Goal: Task Accomplishment & Management: Manage account settings

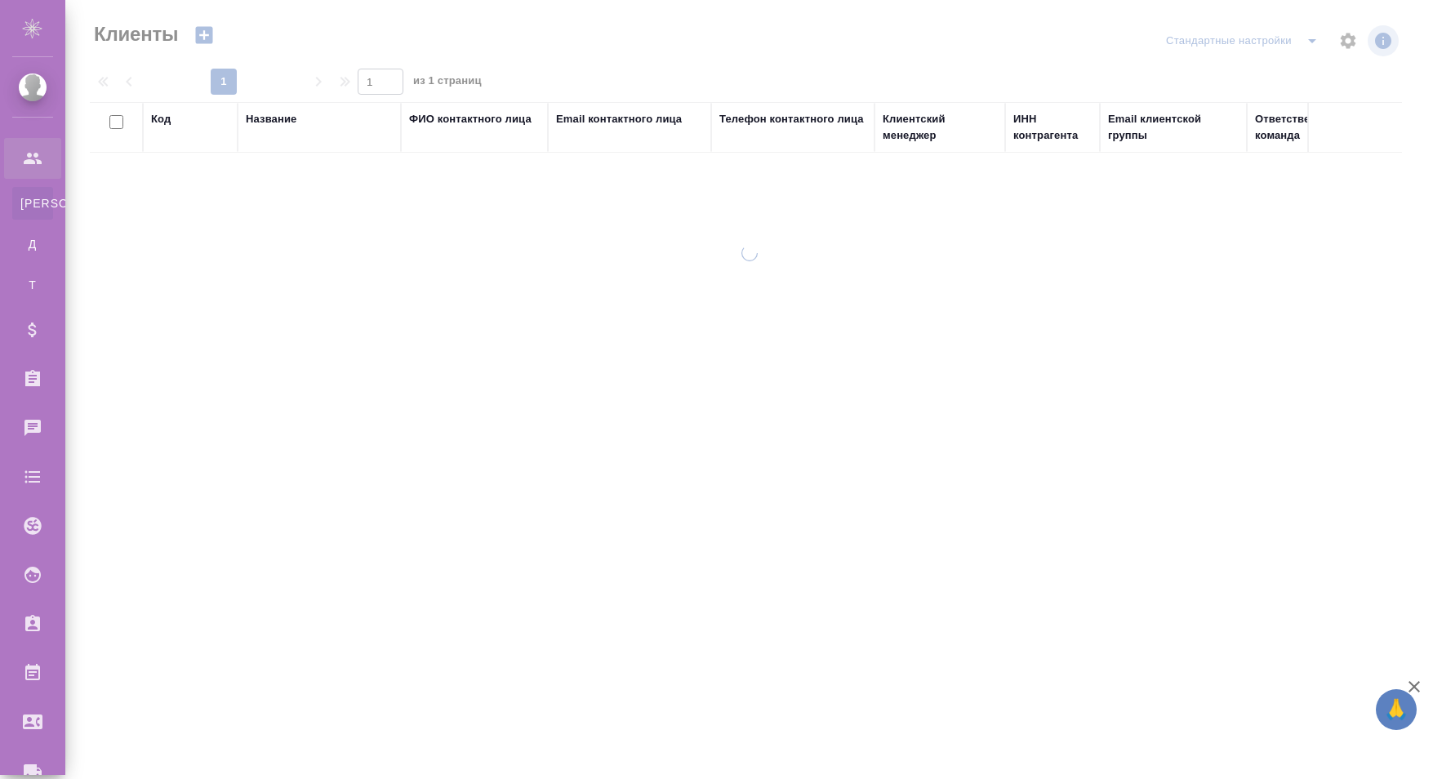
select select "RU"
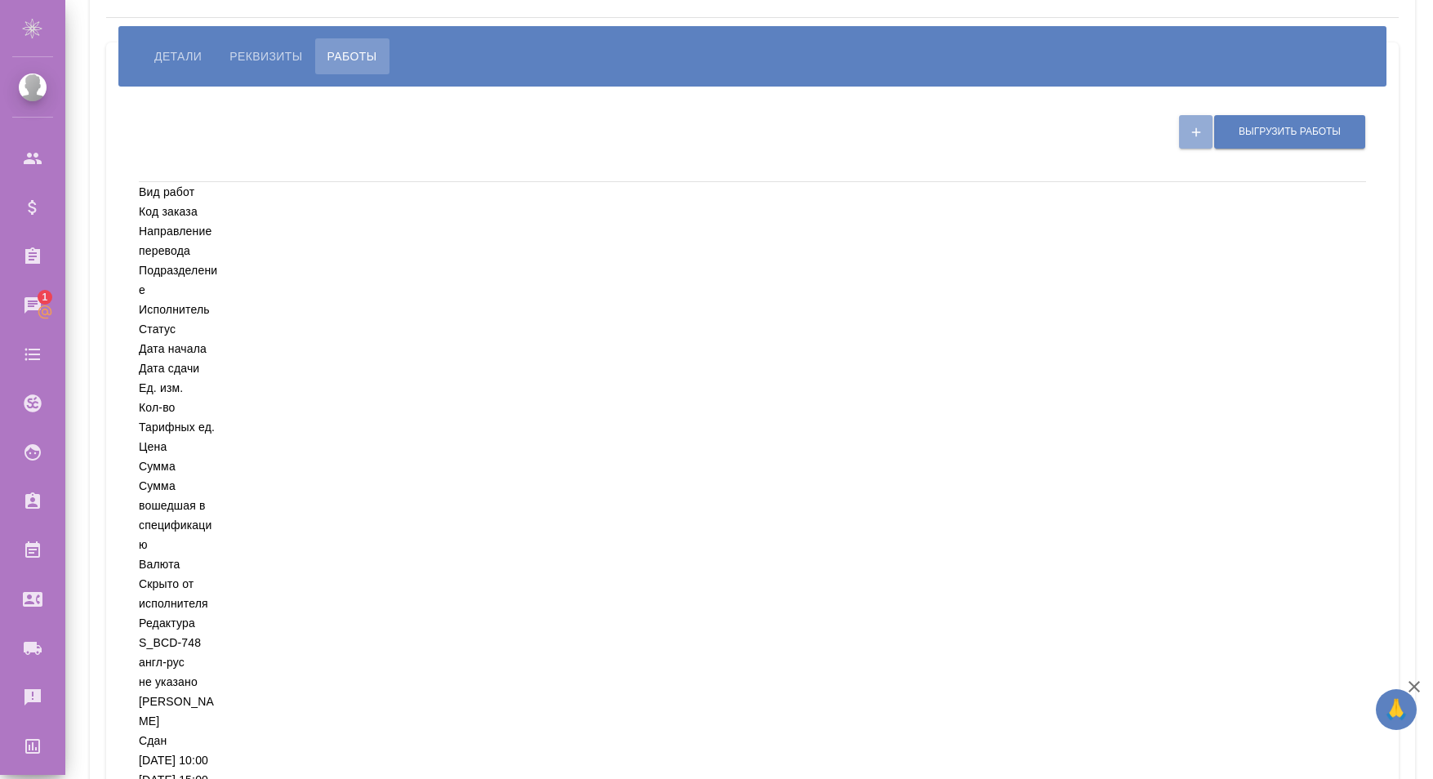
scroll to position [0, 164]
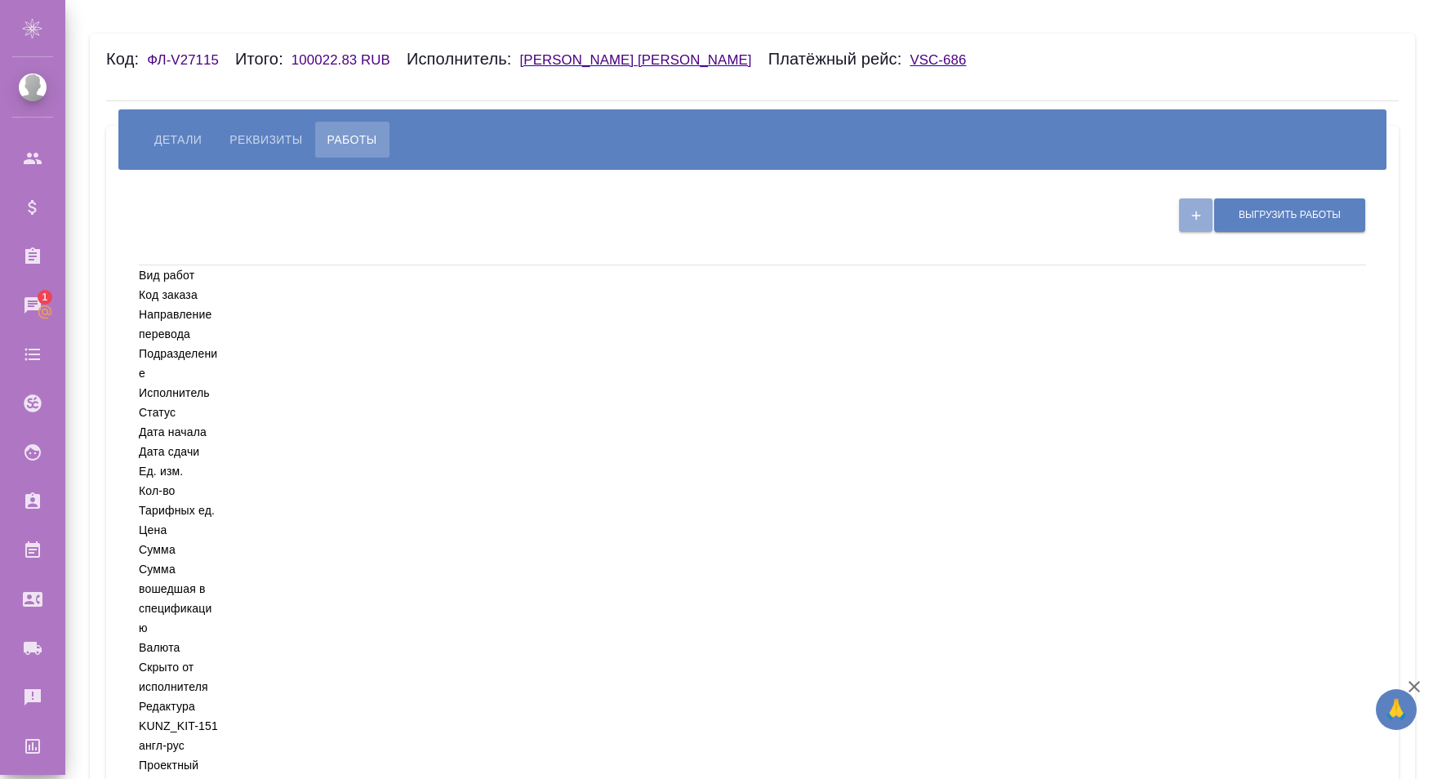
click at [666, 60] on h6 "[PERSON_NAME]" at bounding box center [644, 60] width 248 height 16
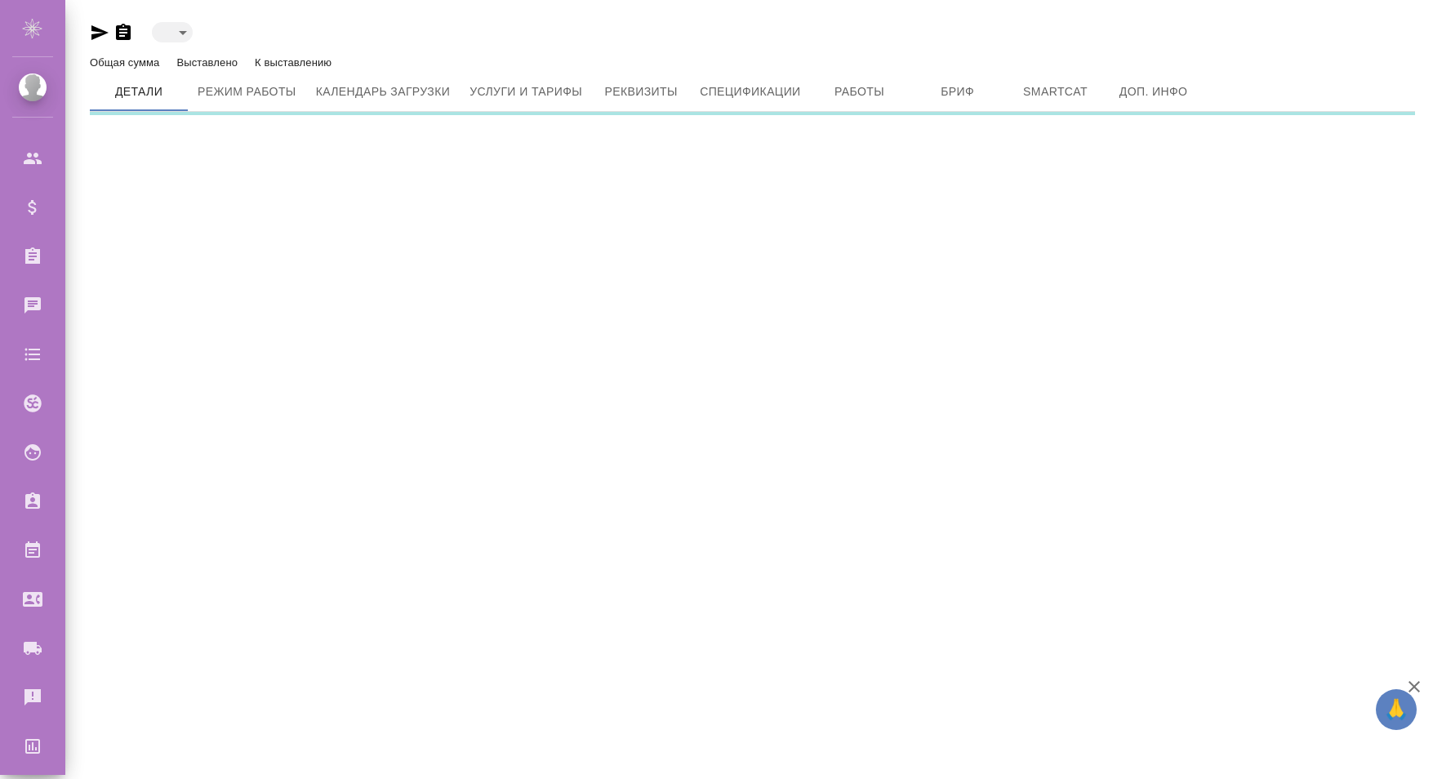
type input "blackList"
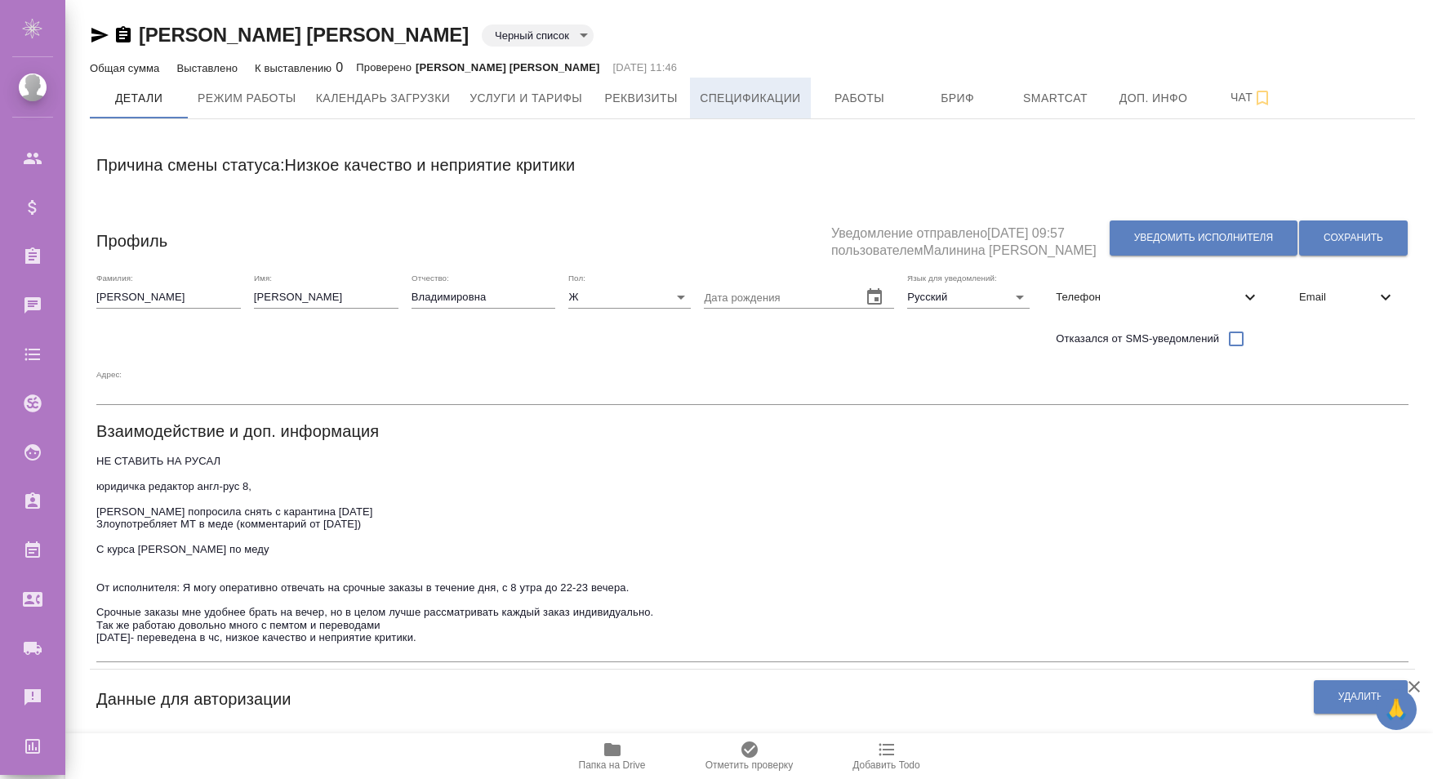
click at [761, 97] on span "Спецификации" at bounding box center [750, 98] width 100 height 20
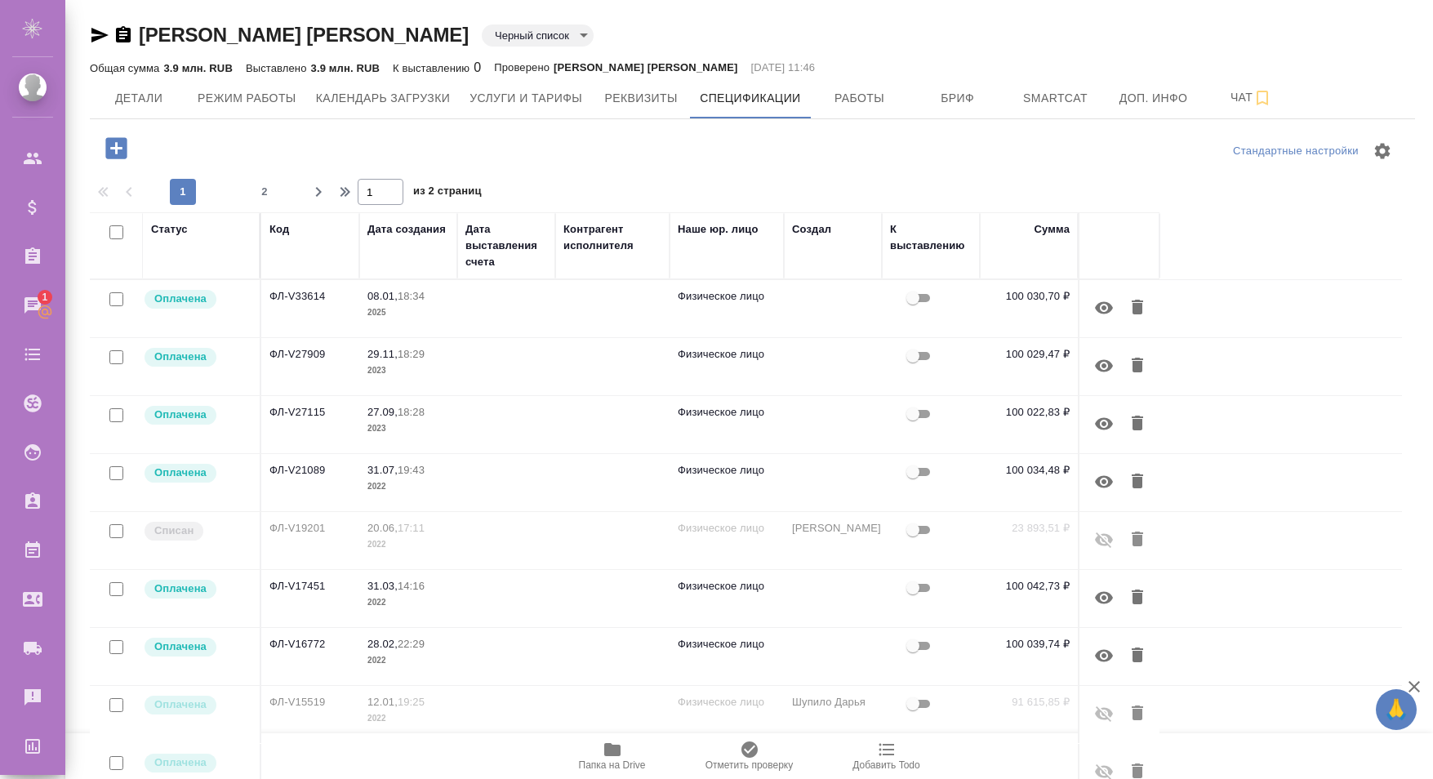
click at [180, 301] on p "Оплачена" at bounding box center [180, 299] width 52 height 16
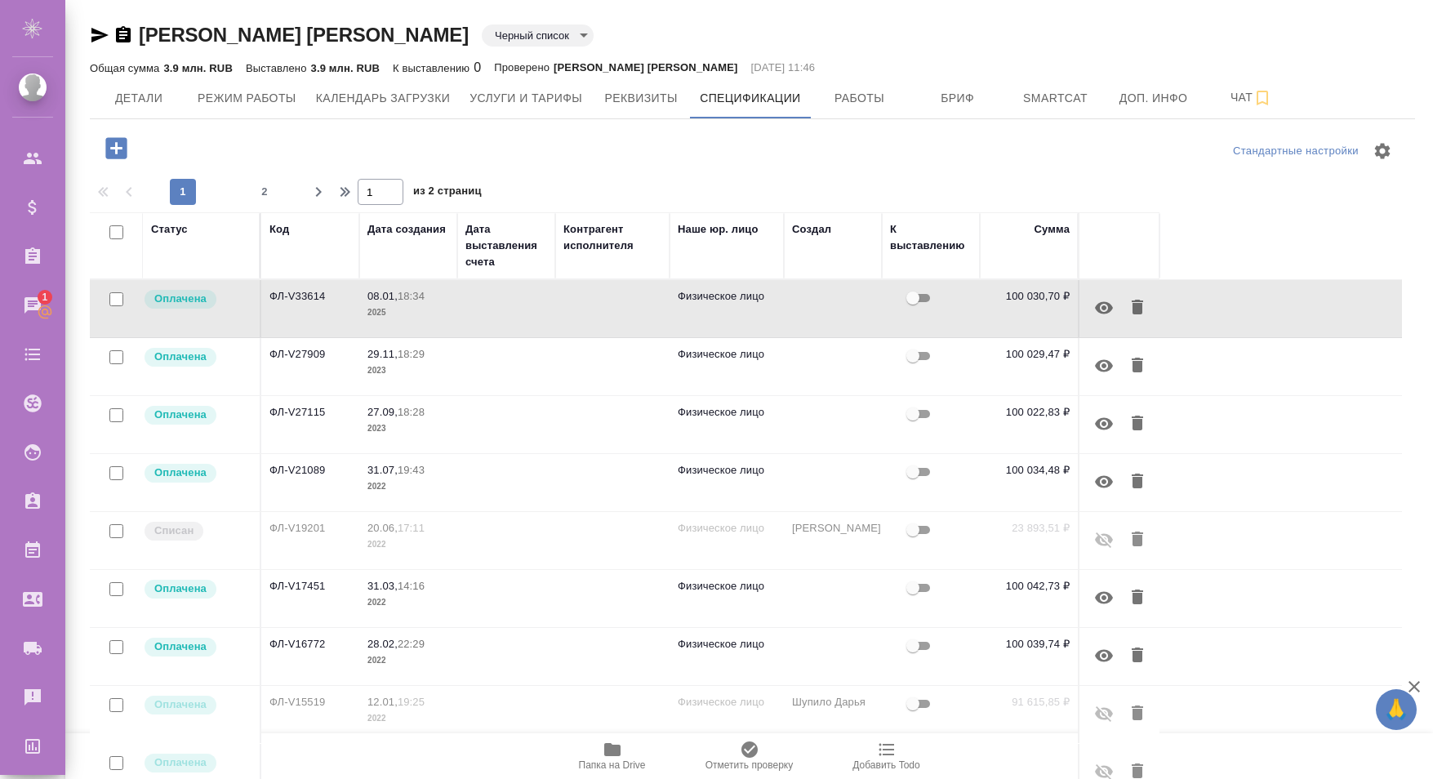
click at [417, 301] on p "18:34" at bounding box center [411, 296] width 27 height 12
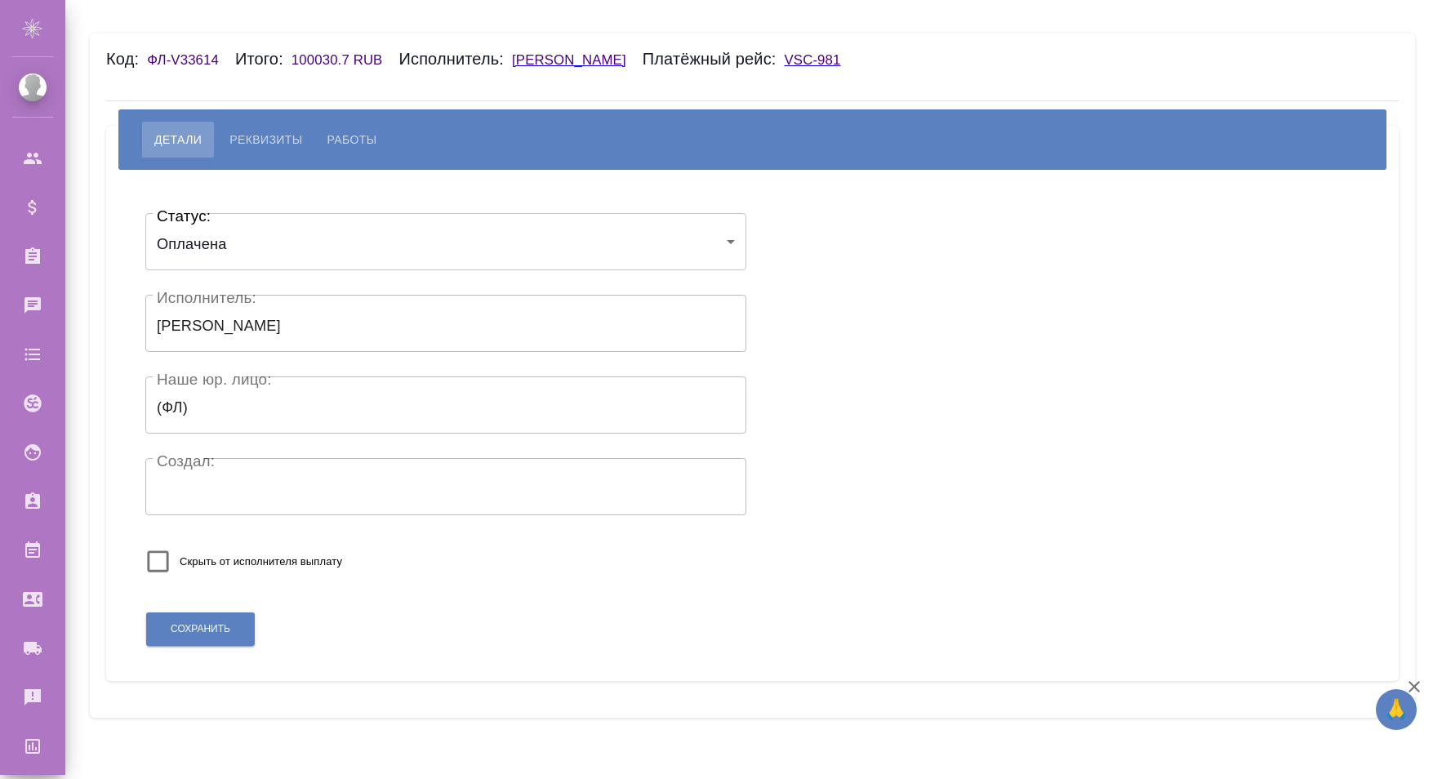
click at [236, 238] on body "🙏 .cls-1 fill:#fff; AWATERA r_top r_top Клиенты Спецификации Заказы Чаты Todo П…" at bounding box center [716, 389] width 1433 height 779
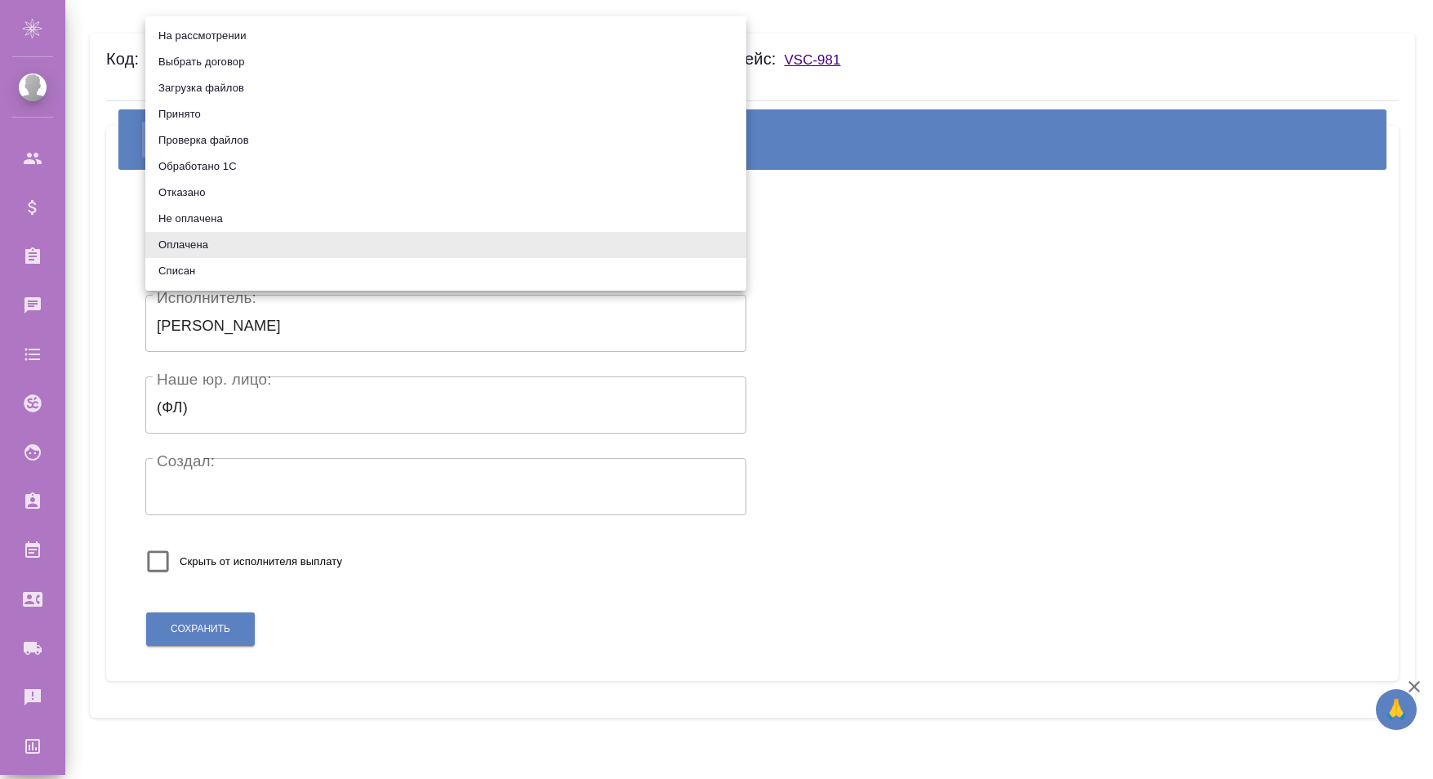
click at [219, 220] on li "Не оплачена" at bounding box center [445, 219] width 601 height 26
type input "notPayed"
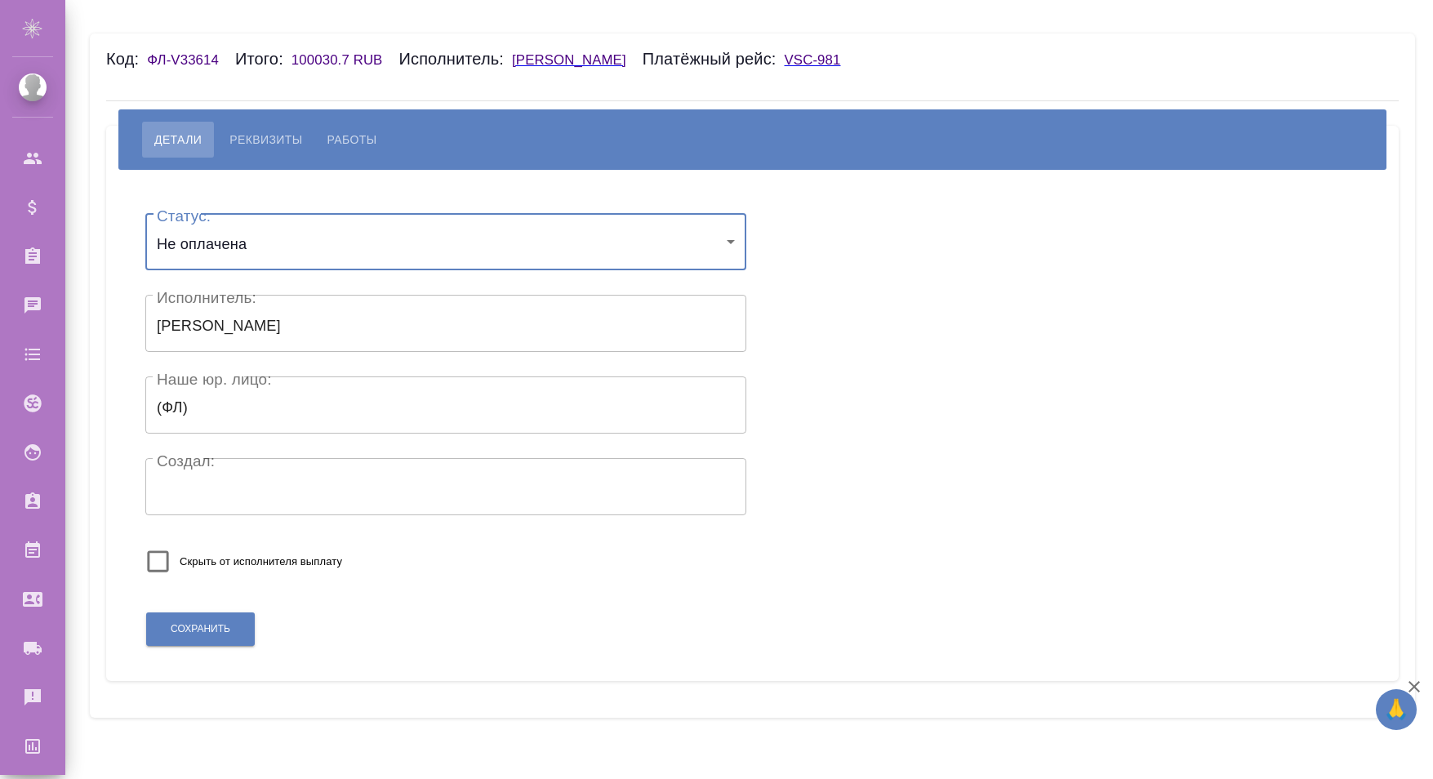
click at [345, 148] on span "Работы" at bounding box center [352, 140] width 50 height 20
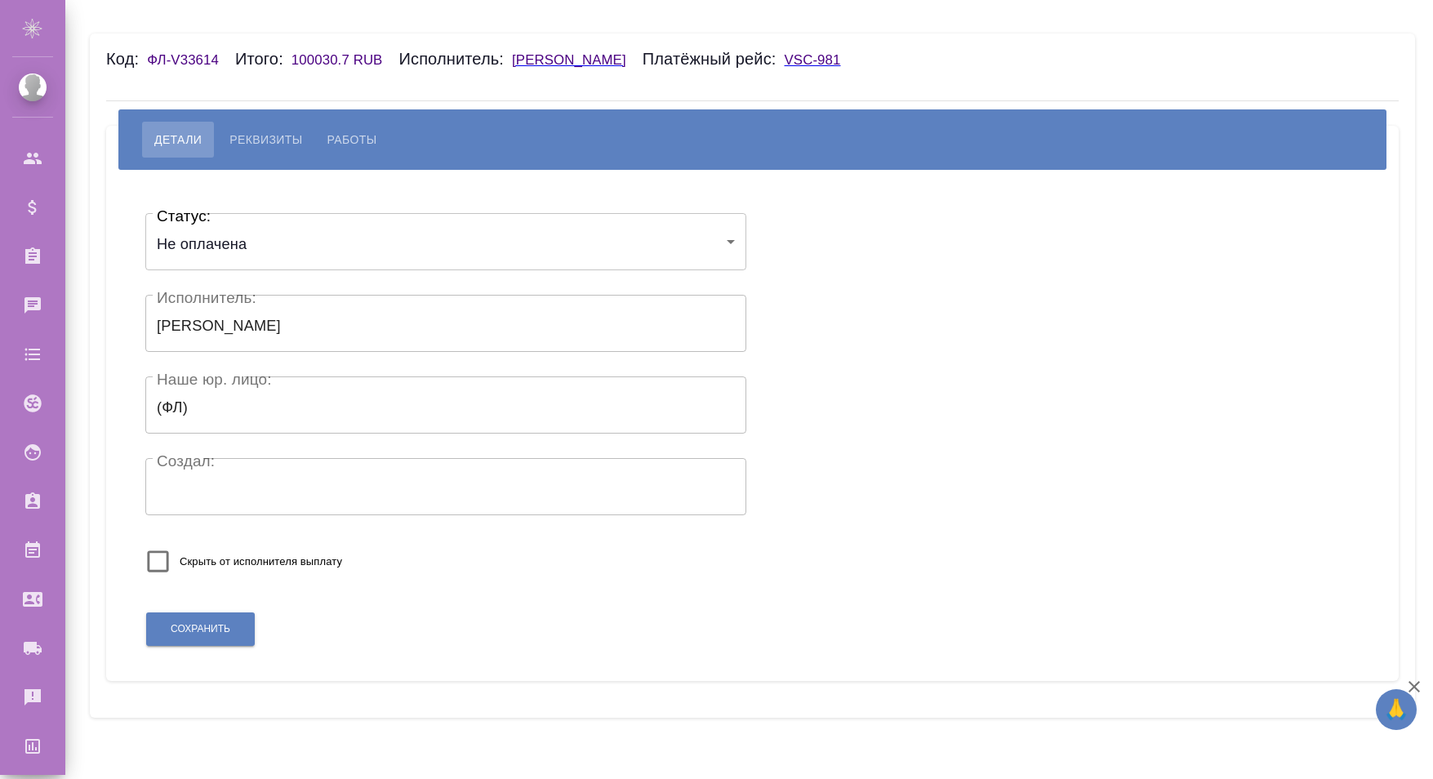
select select "10"
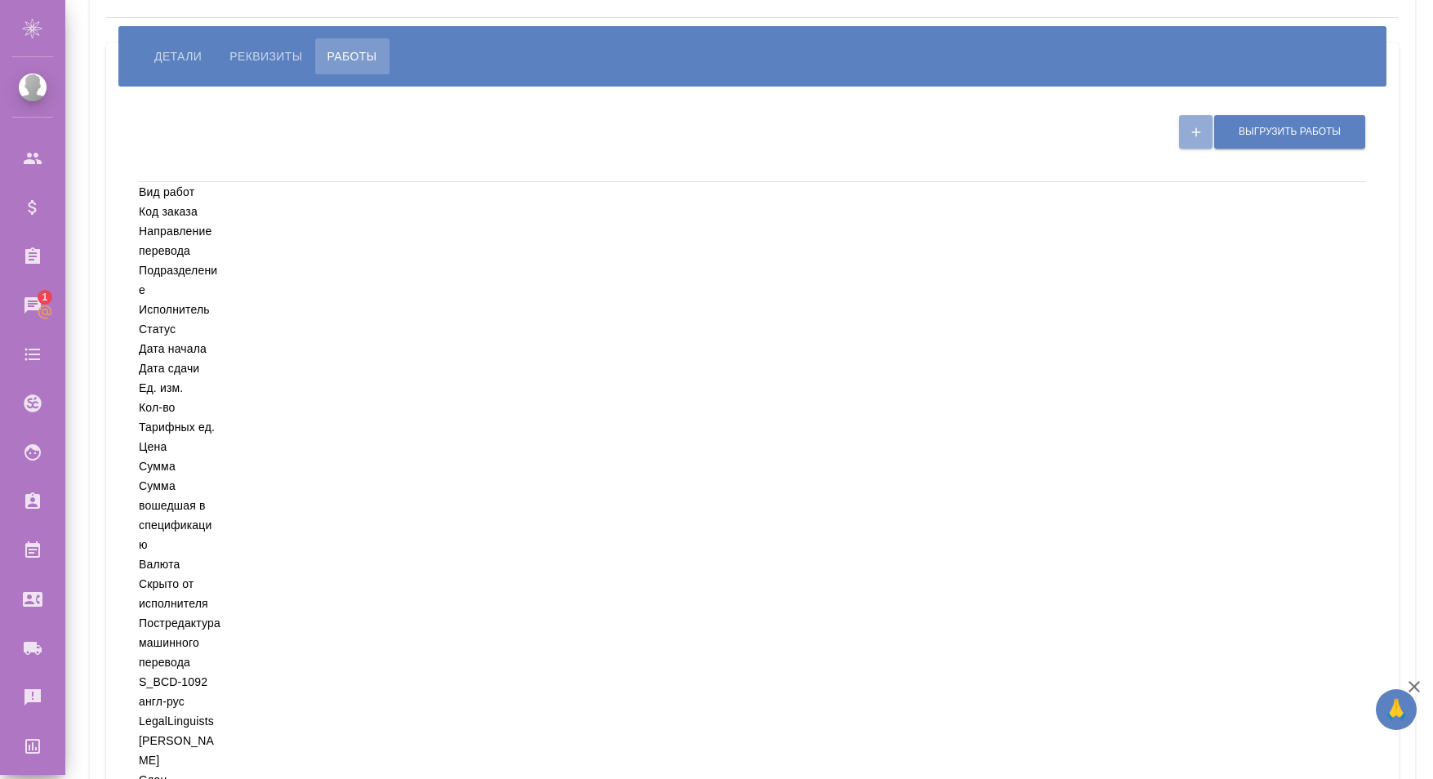
scroll to position [0, 150]
click at [157, 60] on span "Детали" at bounding box center [177, 57] width 47 height 20
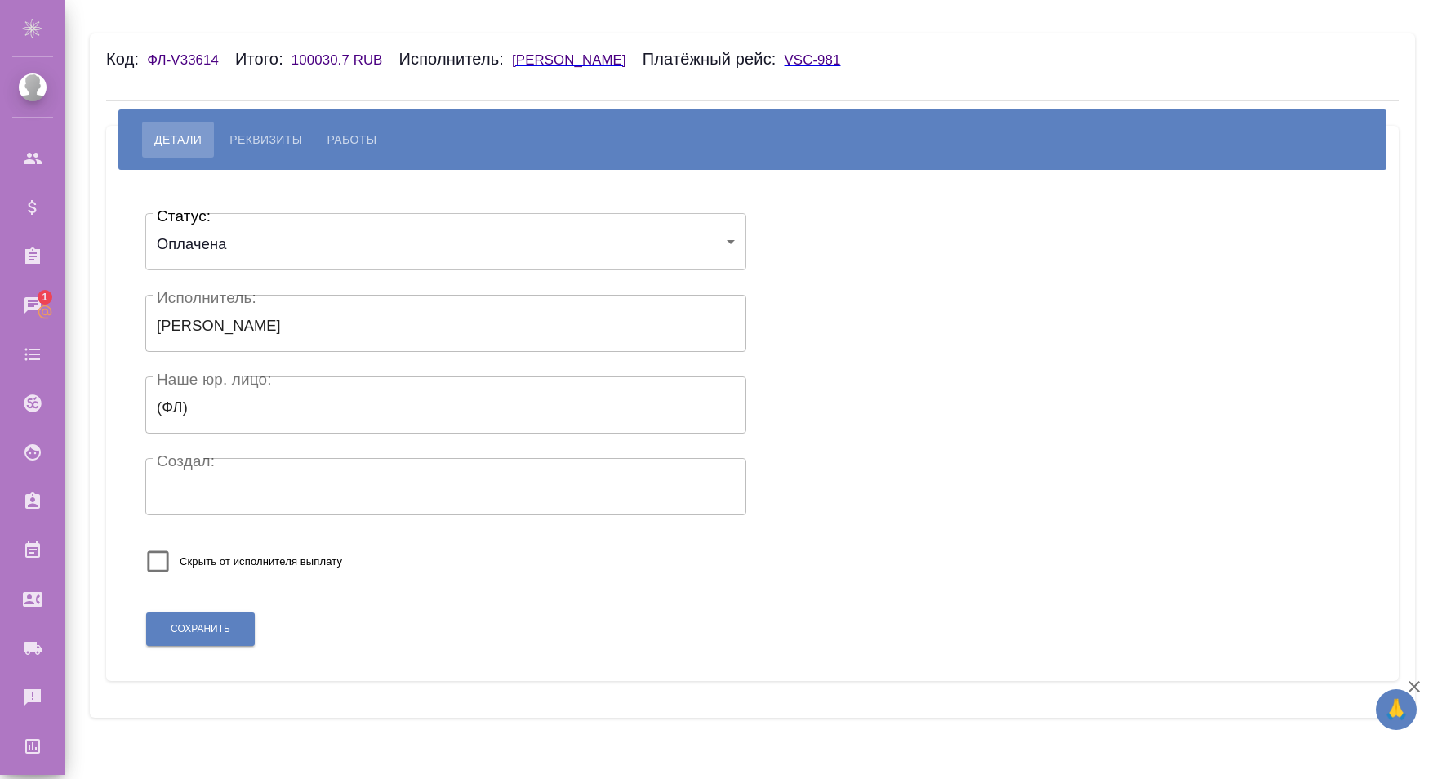
click at [214, 237] on body "🙏 .cls-1 fill:#fff; AWATERA r_top r_top Клиенты Спецификации Заказы 1 Чаты Todo…" at bounding box center [716, 389] width 1433 height 779
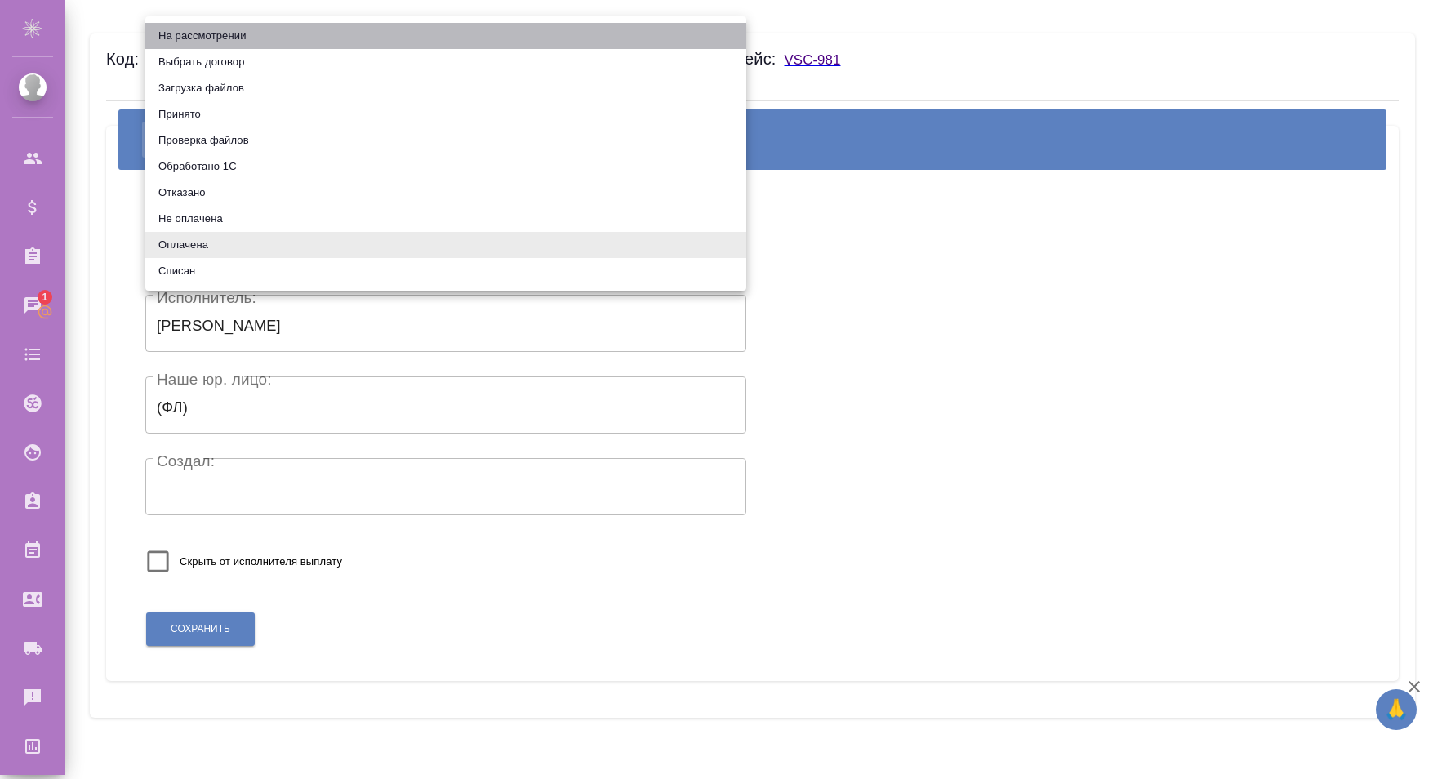
click at [211, 33] on li "На рассмотрении" at bounding box center [445, 36] width 601 height 26
type input "underConsideration"
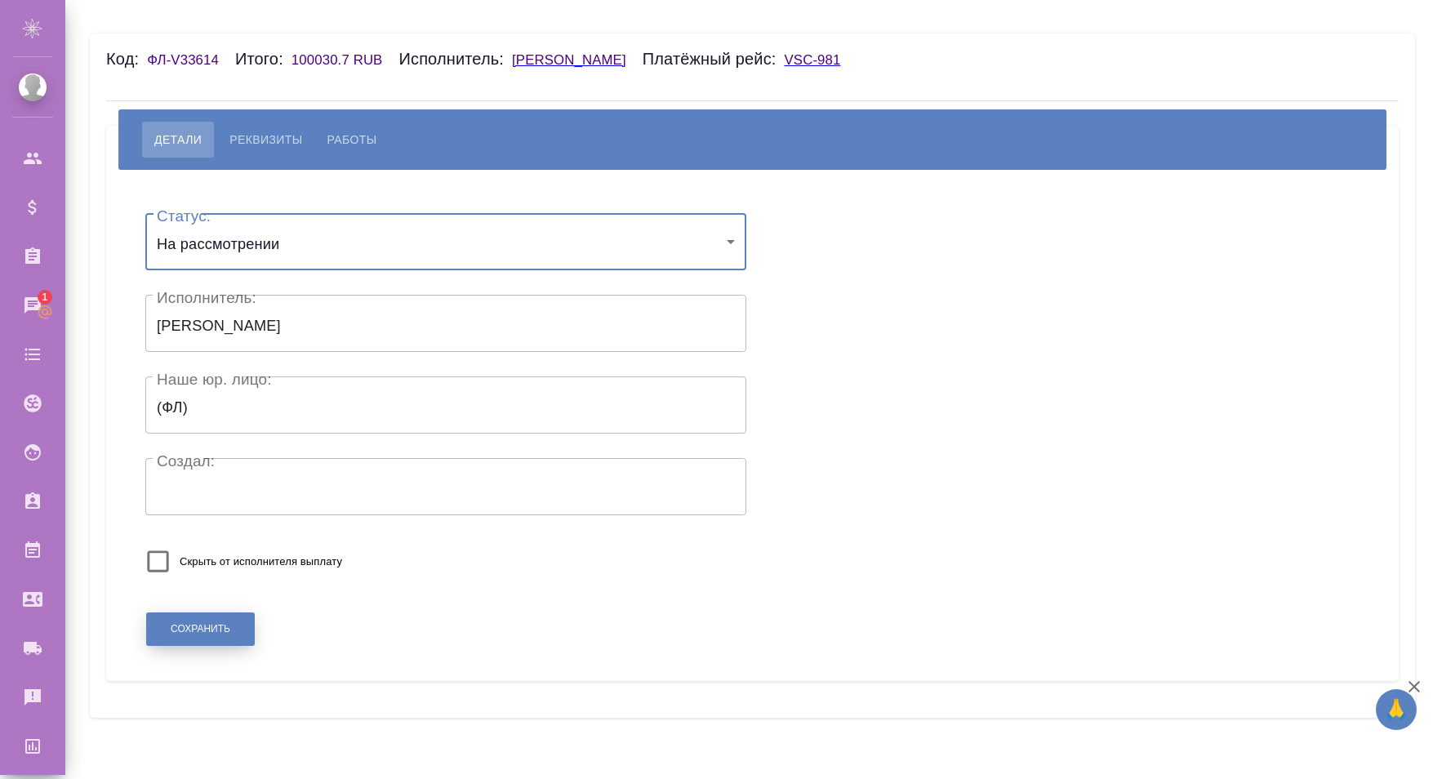
click at [233, 616] on button "Сохранить" at bounding box center [200, 628] width 109 height 33
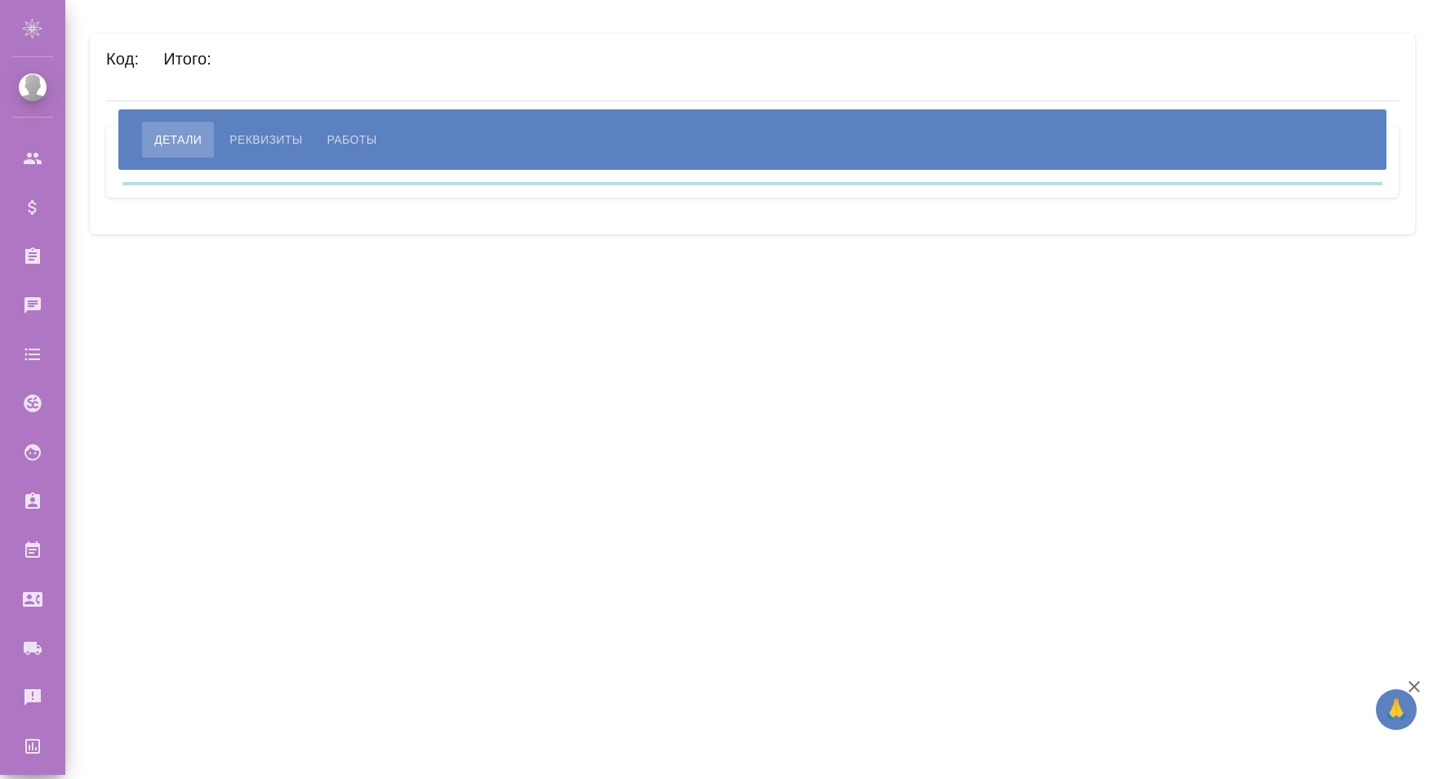
click at [350, 140] on span "Работы" at bounding box center [352, 140] width 50 height 20
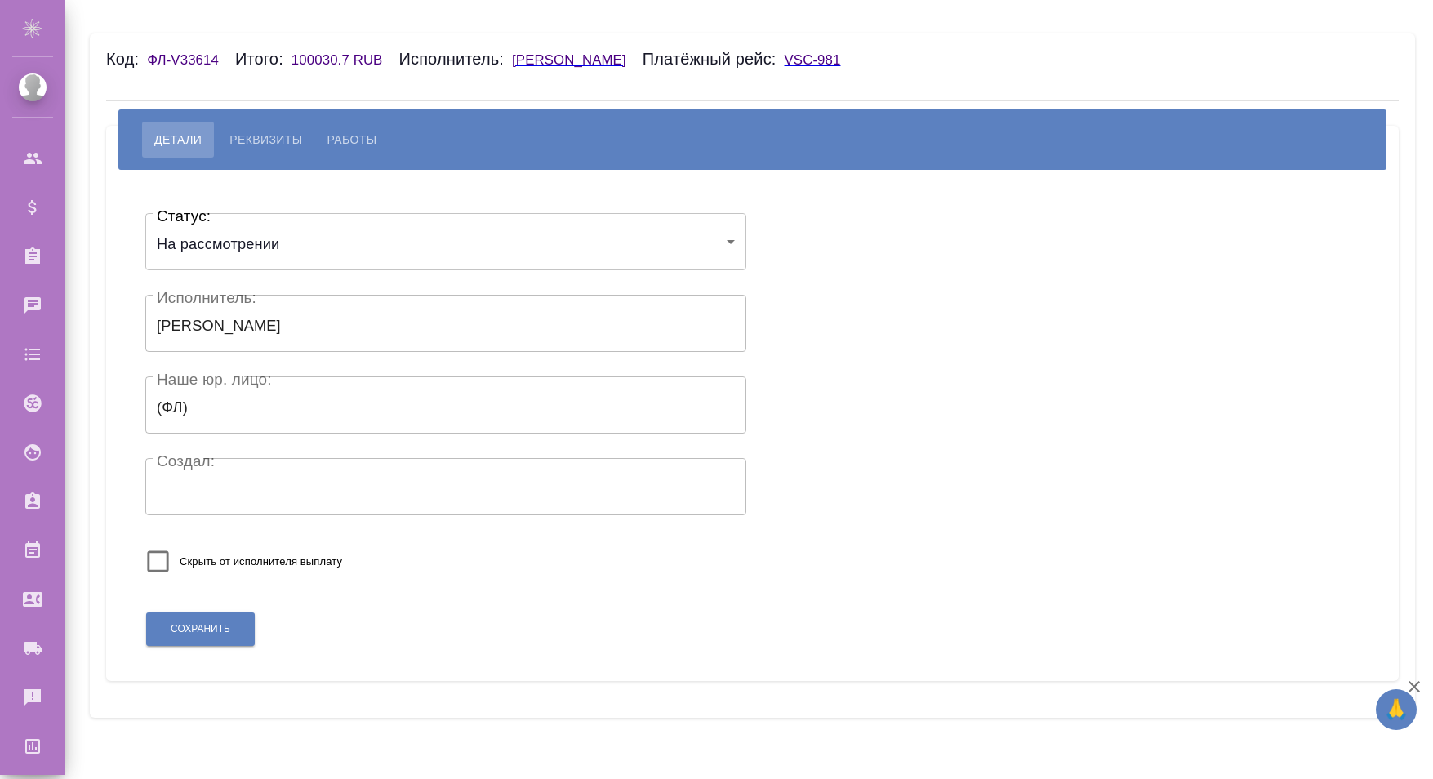
select select "10"
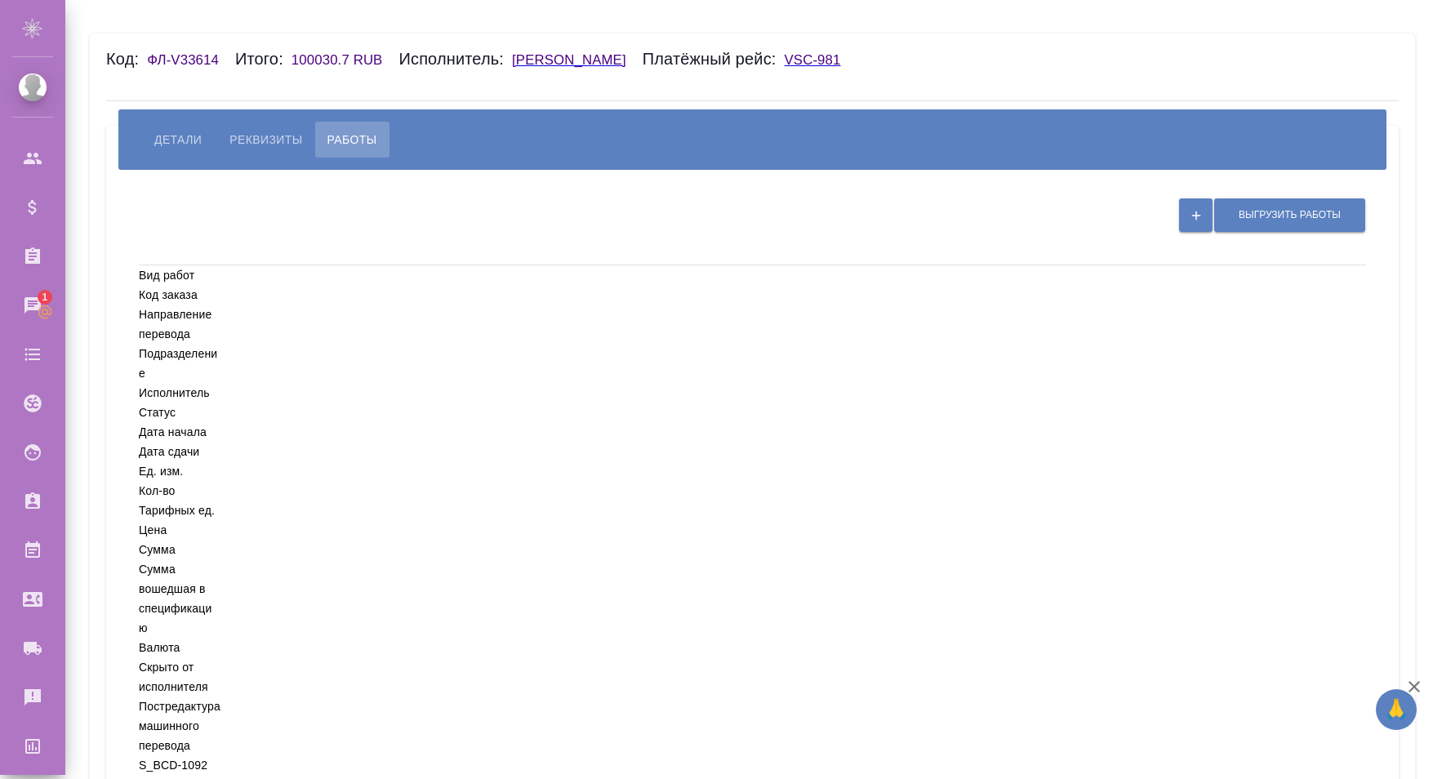
scroll to position [0, 150]
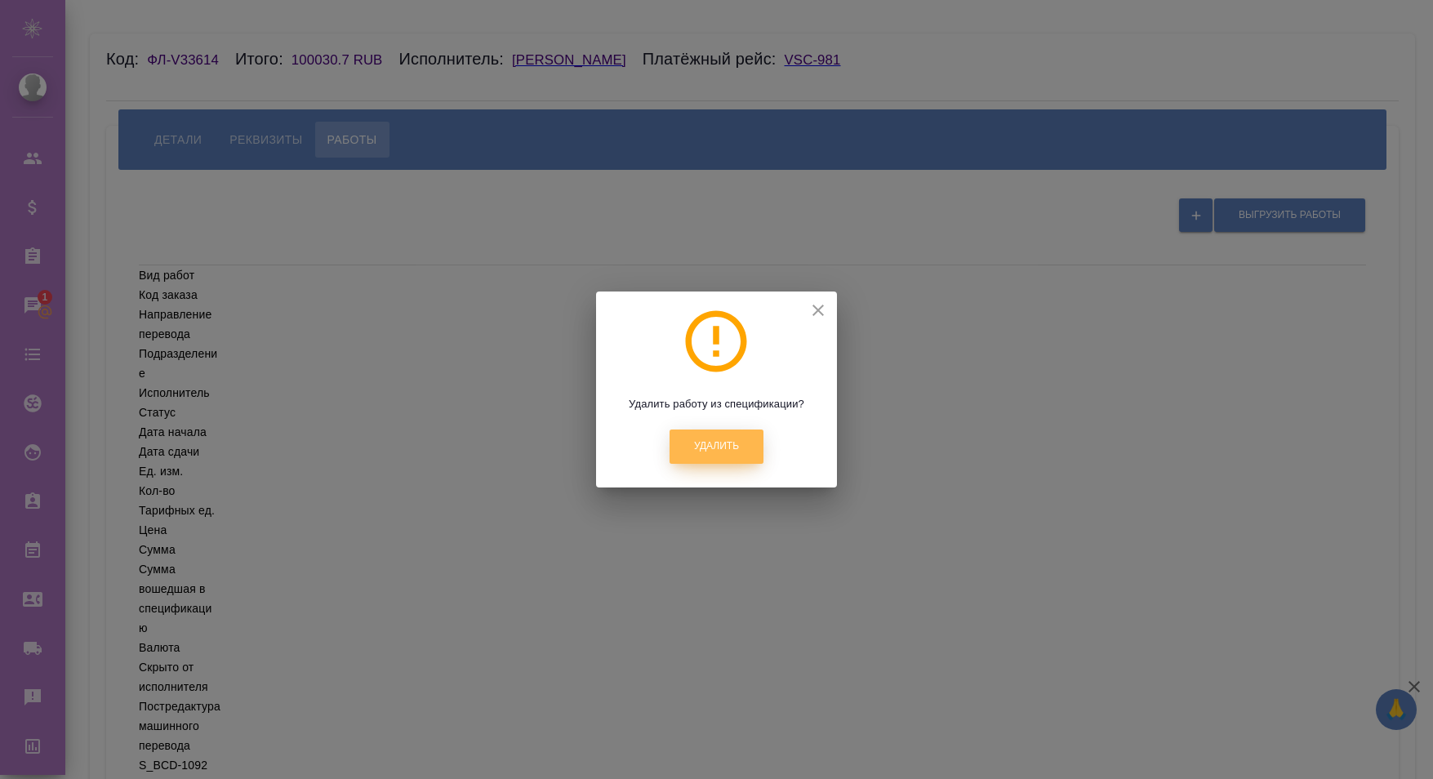
click at [745, 452] on button "Удалить" at bounding box center [717, 445] width 94 height 33
